Goal: Task Accomplishment & Management: Manage account settings

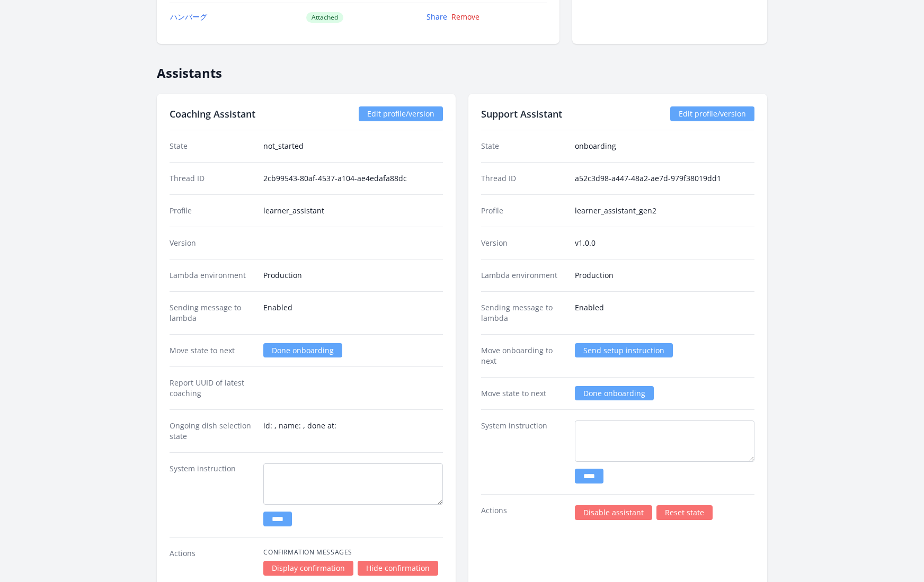
scroll to position [1441, 0]
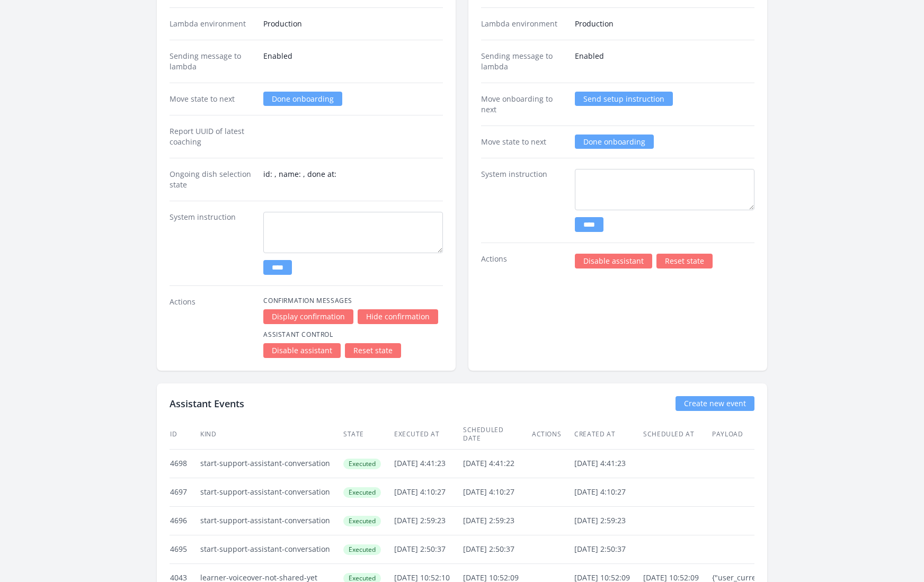
scroll to position [1633, 0]
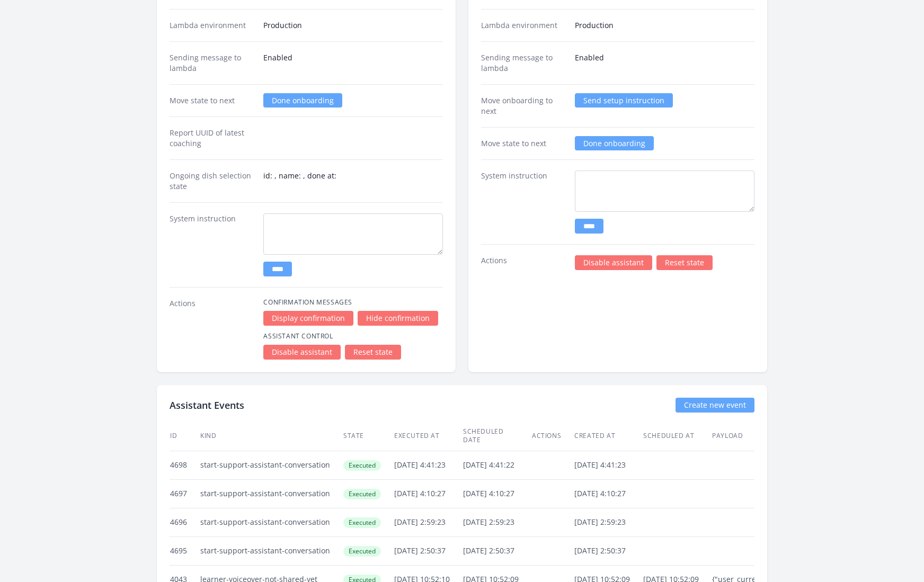
click at [672, 255] on link "Reset state" at bounding box center [685, 262] width 56 height 15
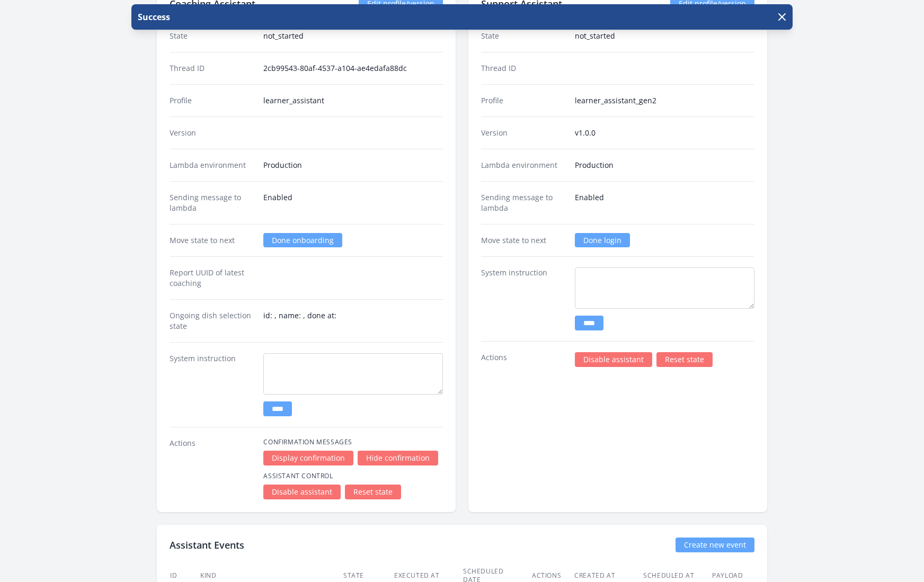
scroll to position [1495, 0]
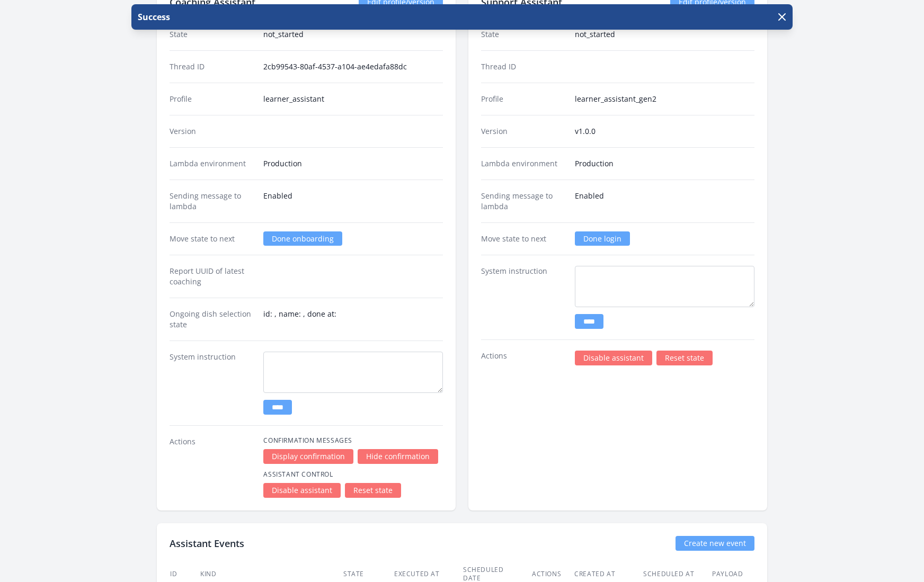
click at [601, 234] on link "Done login" at bounding box center [602, 239] width 55 height 14
click at [566, 424] on div "Support Assistant Edit profile/version State not_started Thread ID Profile lear…" at bounding box center [617, 246] width 299 height 529
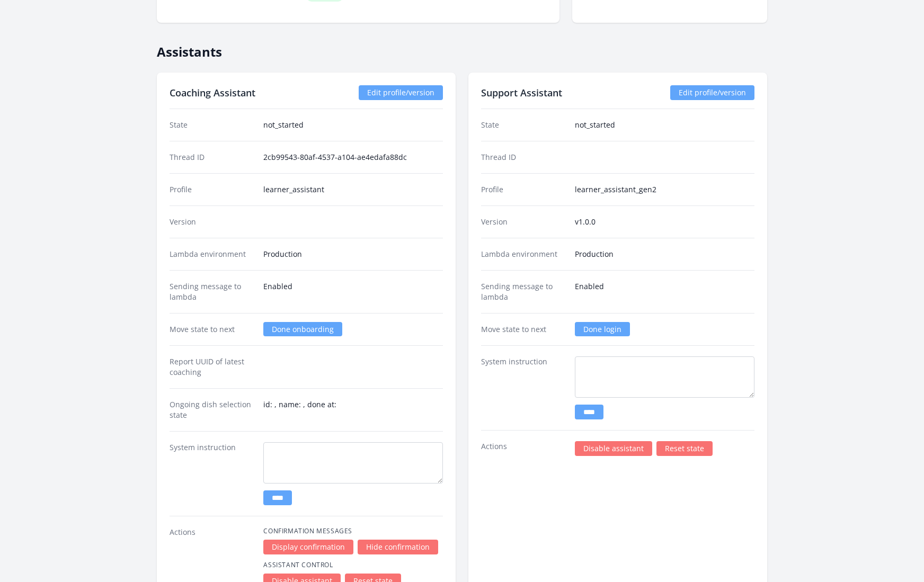
scroll to position [1413, 0]
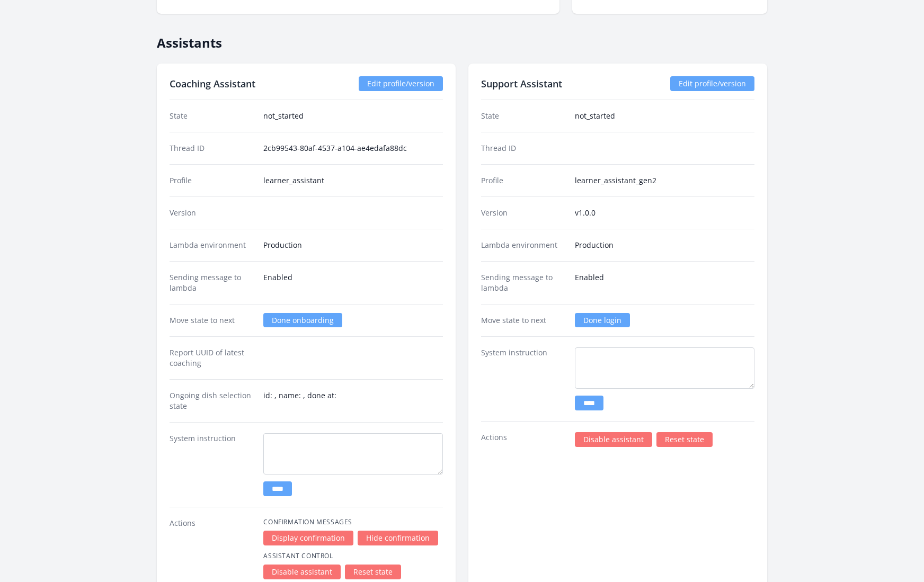
click at [611, 313] on link "Done login" at bounding box center [602, 320] width 55 height 14
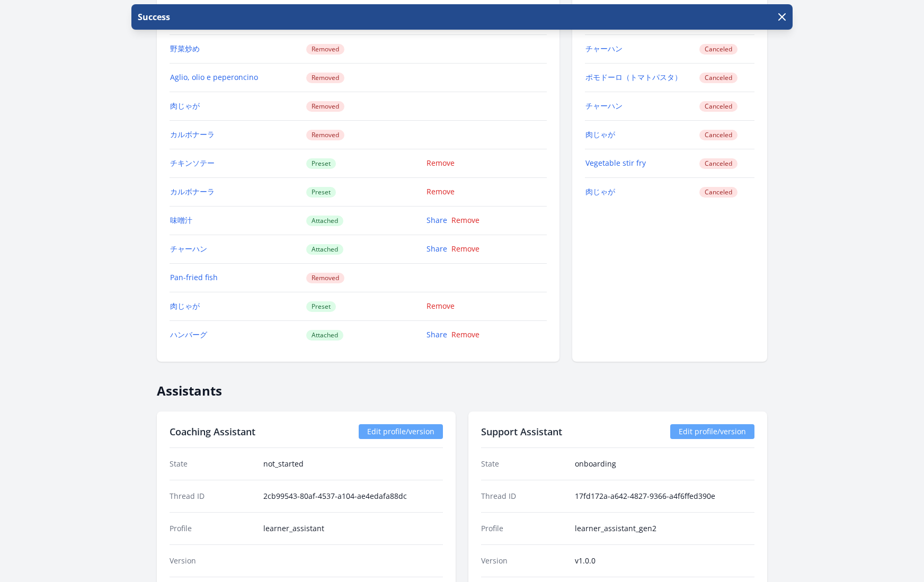
scroll to position [1633, 0]
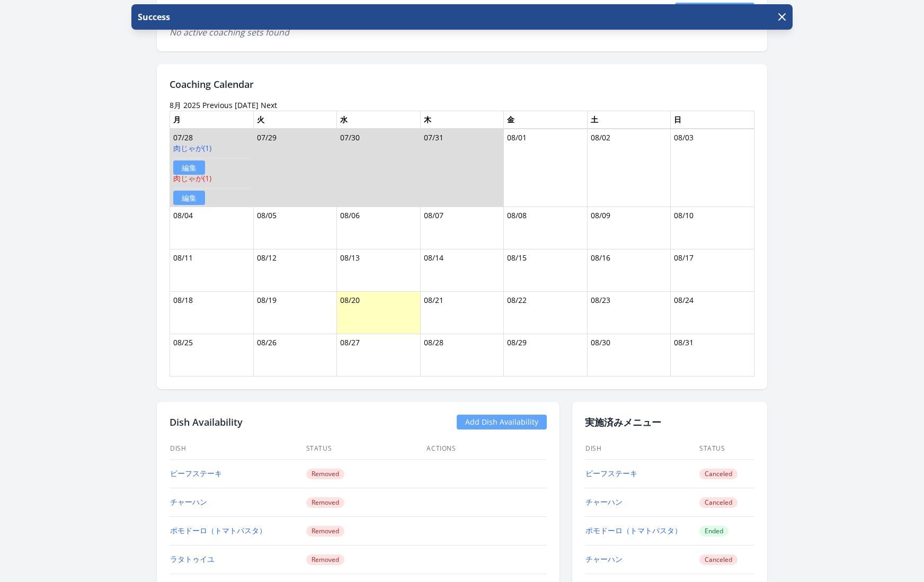
scroll to position [0, 0]
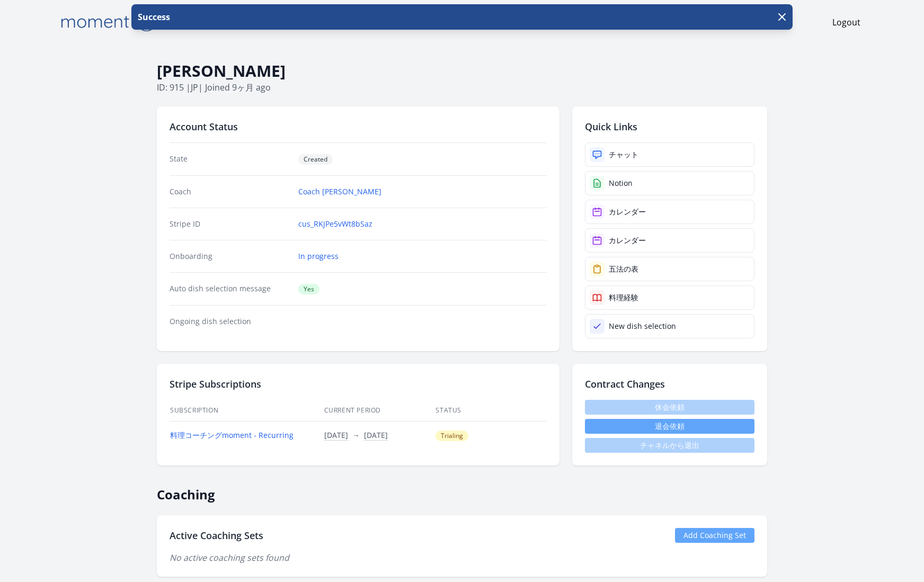
click at [783, 17] on icon "button" at bounding box center [782, 17] width 13 height 13
